Goal: Find specific page/section: Locate a particular part of the current website

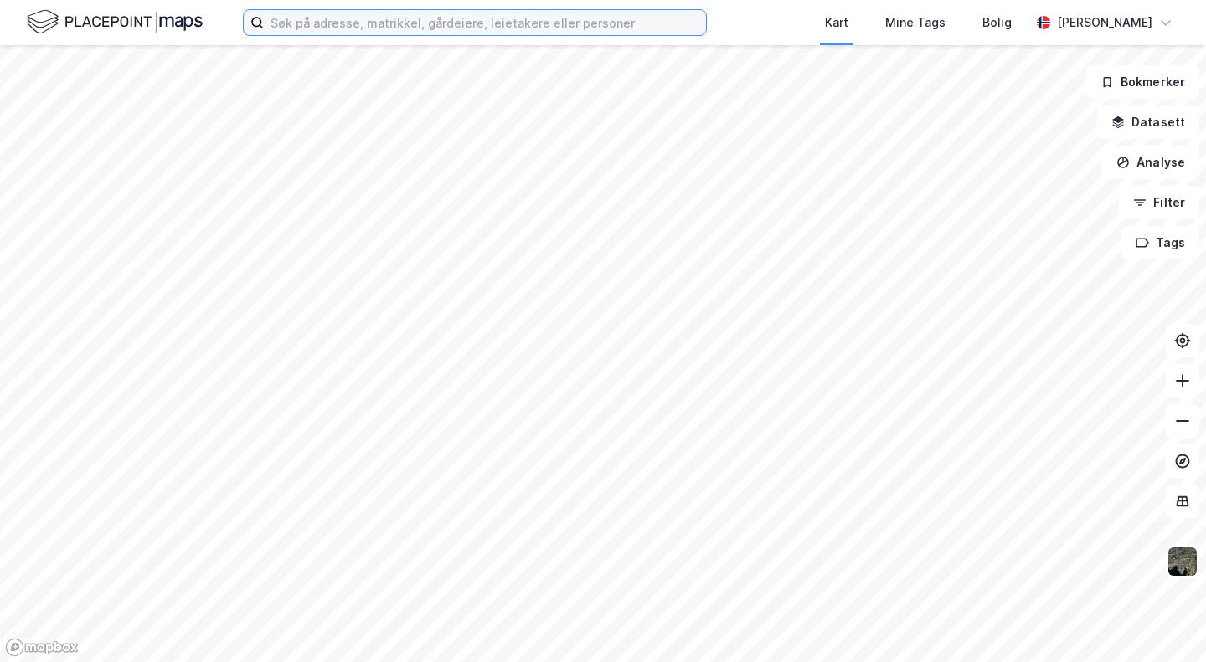
click at [361, 23] on input at bounding box center [485, 22] width 442 height 25
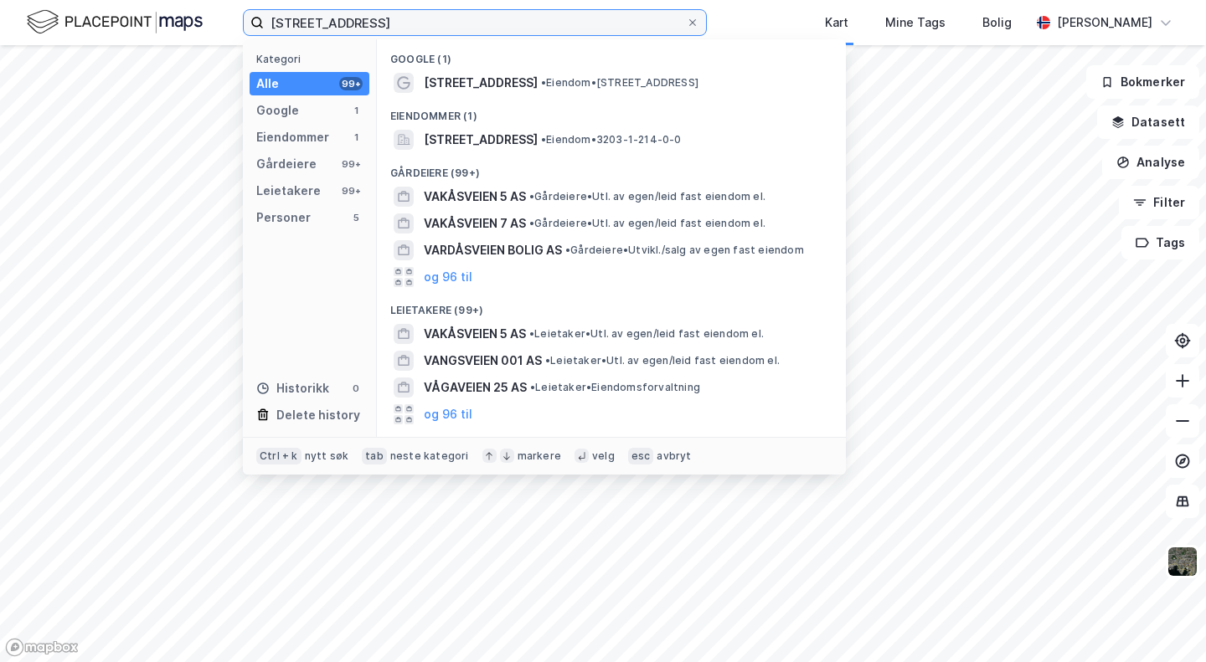
type input "[STREET_ADDRESS]"
click at [466, 144] on span "[STREET_ADDRESS]" at bounding box center [481, 140] width 114 height 20
